Goal: Check status: Check status

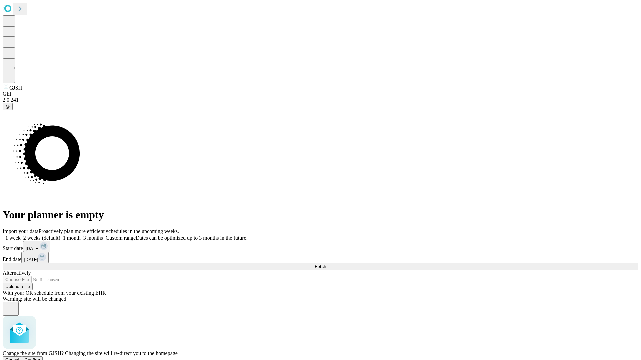
click at [40, 358] on span "Confirm" at bounding box center [33, 360] width 16 height 5
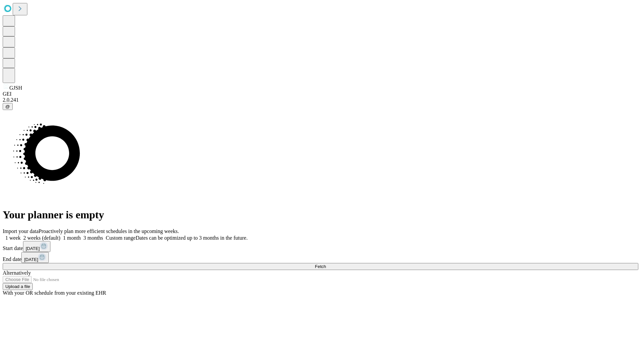
click at [21, 235] on label "1 week" at bounding box center [12, 238] width 18 height 6
click at [326, 264] on span "Fetch" at bounding box center [320, 266] width 11 height 5
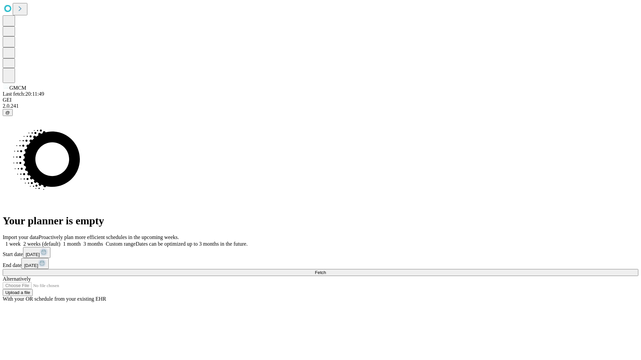
click at [21, 241] on label "1 week" at bounding box center [12, 244] width 18 height 6
click at [326, 270] on span "Fetch" at bounding box center [320, 272] width 11 height 5
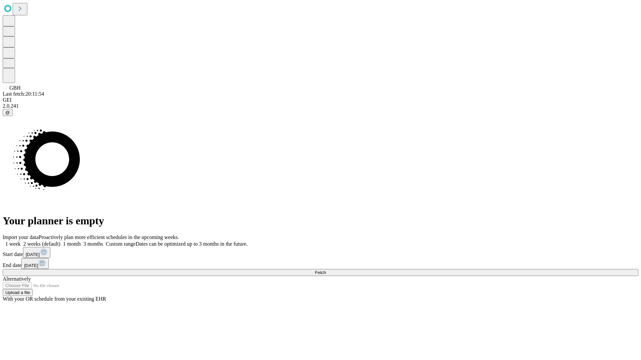
click at [21, 241] on label "1 week" at bounding box center [12, 244] width 18 height 6
click at [326, 270] on span "Fetch" at bounding box center [320, 272] width 11 height 5
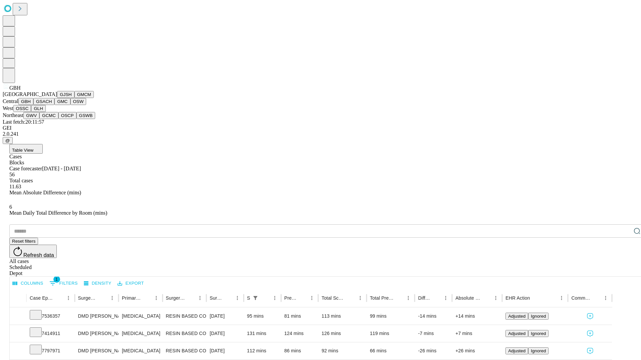
click at [52, 105] on button "GSACH" at bounding box center [43, 101] width 21 height 7
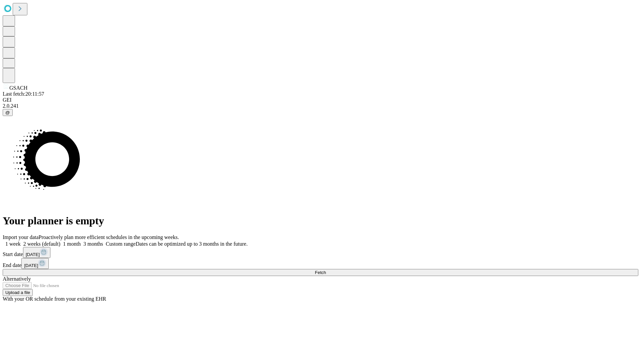
click at [21, 241] on label "1 week" at bounding box center [12, 244] width 18 height 6
click at [326, 270] on span "Fetch" at bounding box center [320, 272] width 11 height 5
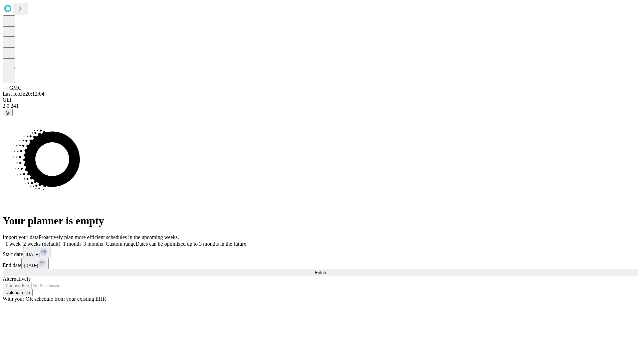
click at [21, 241] on label "1 week" at bounding box center [12, 244] width 18 height 6
click at [326, 270] on span "Fetch" at bounding box center [320, 272] width 11 height 5
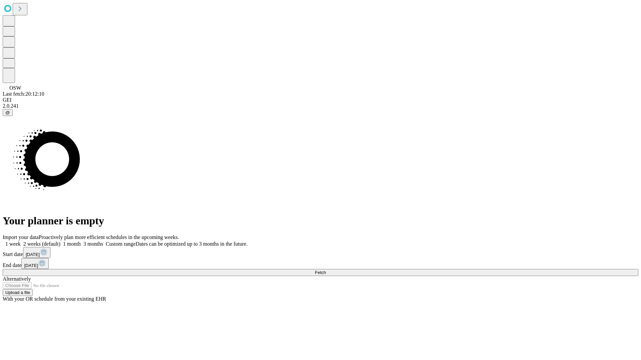
click at [326, 270] on span "Fetch" at bounding box center [320, 272] width 11 height 5
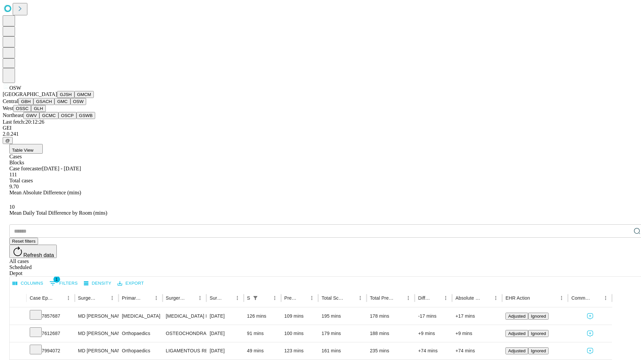
click at [31, 112] on button "OSSC" at bounding box center [22, 108] width 18 height 7
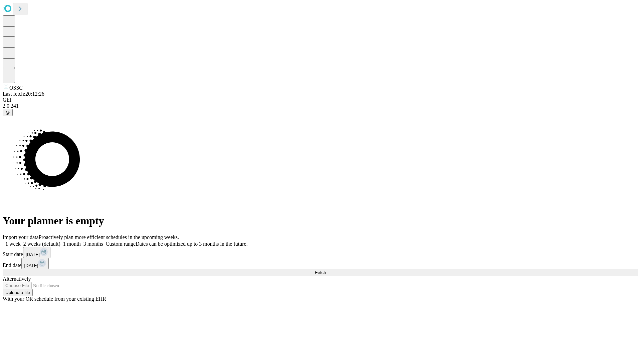
click at [21, 241] on label "1 week" at bounding box center [12, 244] width 18 height 6
click at [326, 270] on span "Fetch" at bounding box center [320, 272] width 11 height 5
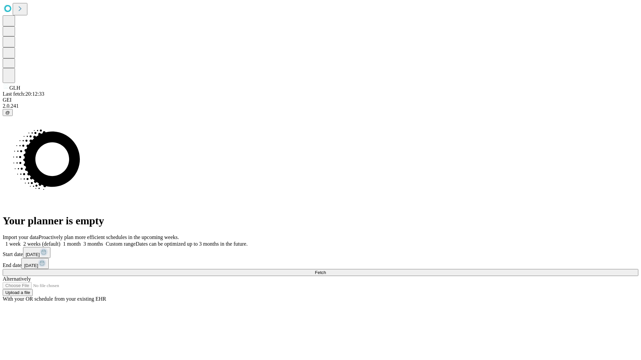
click at [21, 241] on label "1 week" at bounding box center [12, 244] width 18 height 6
click at [326, 270] on span "Fetch" at bounding box center [320, 272] width 11 height 5
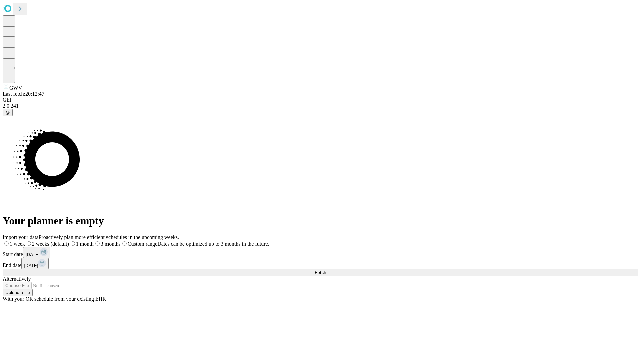
click at [25, 241] on label "1 week" at bounding box center [14, 244] width 22 height 6
click at [326, 270] on span "Fetch" at bounding box center [320, 272] width 11 height 5
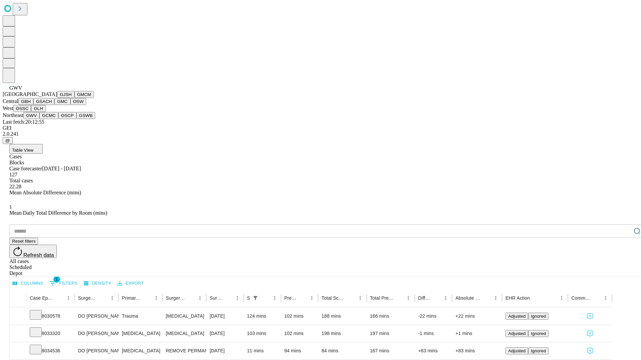
click at [52, 119] on button "GCMC" at bounding box center [48, 115] width 19 height 7
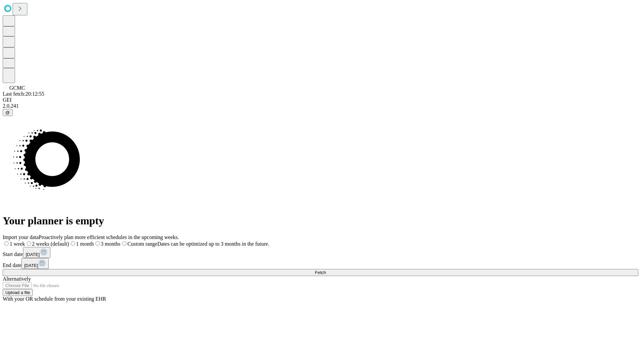
click at [326, 270] on span "Fetch" at bounding box center [320, 272] width 11 height 5
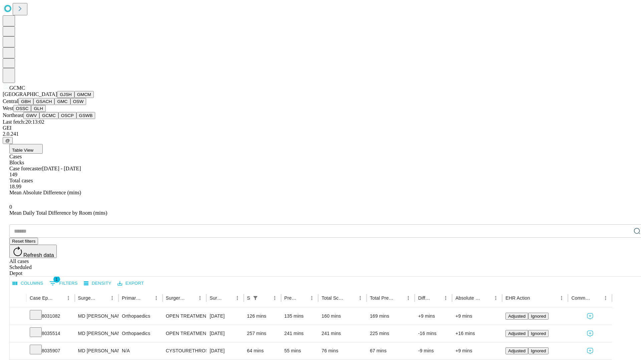
click at [58, 119] on button "OSCP" at bounding box center [67, 115] width 18 height 7
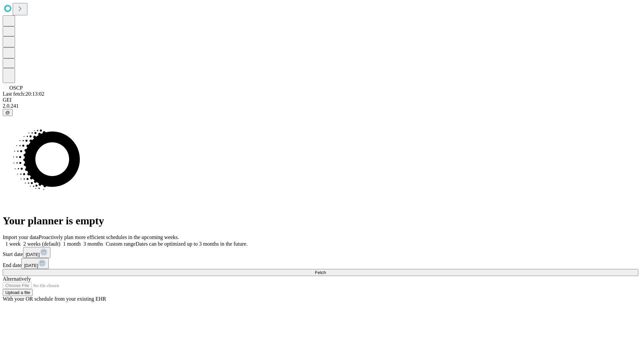
click at [326, 270] on span "Fetch" at bounding box center [320, 272] width 11 height 5
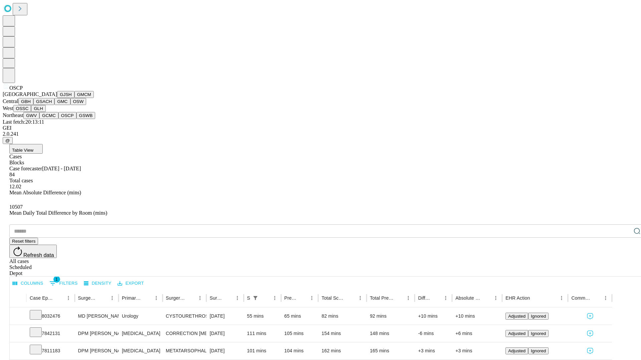
click at [76, 119] on button "GSWB" at bounding box center [85, 115] width 19 height 7
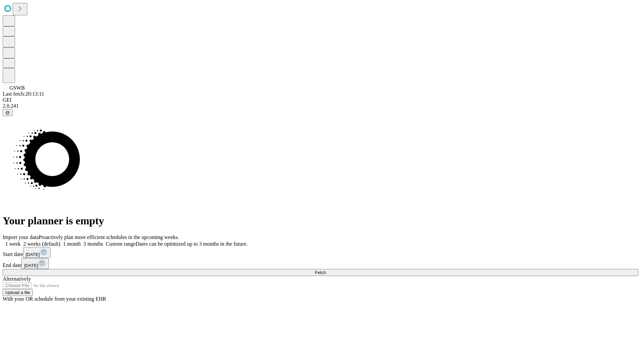
click at [21, 241] on label "1 week" at bounding box center [12, 244] width 18 height 6
click at [326, 270] on span "Fetch" at bounding box center [320, 272] width 11 height 5
